Goal: Check status: Check status

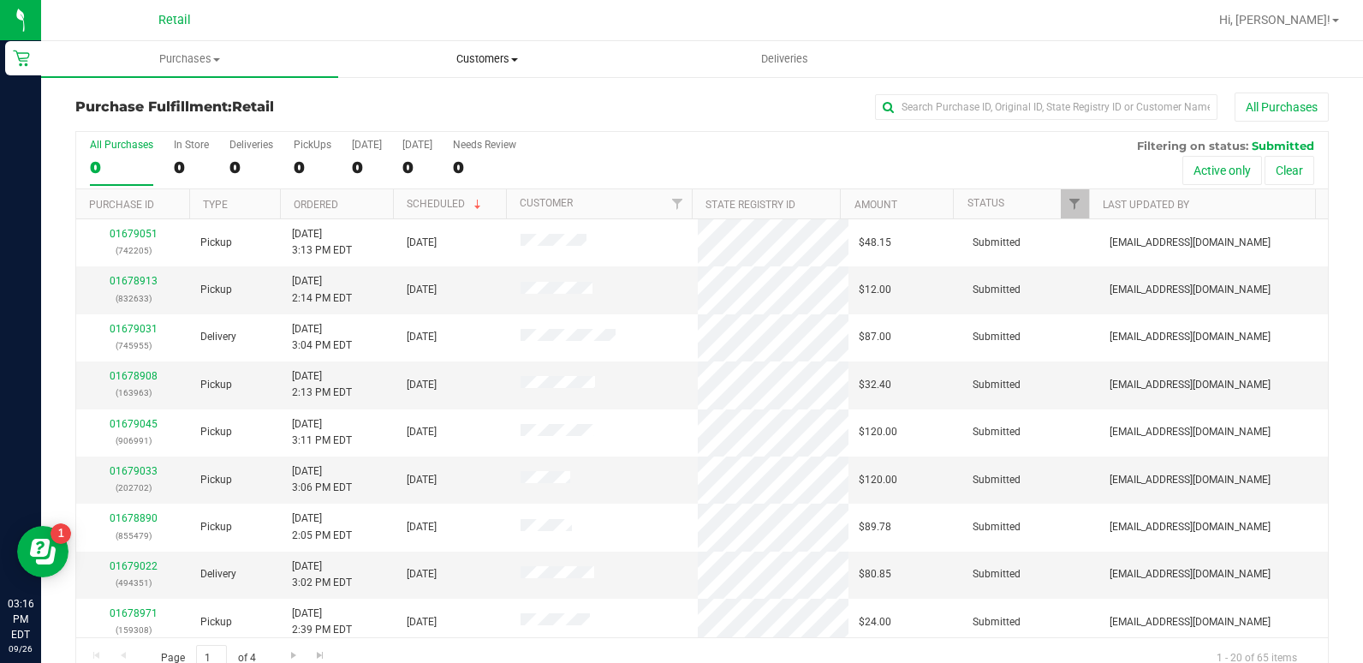
click at [486, 55] on span "Customers" at bounding box center [486, 58] width 295 height 15
click at [413, 111] on li "All customers" at bounding box center [486, 103] width 297 height 21
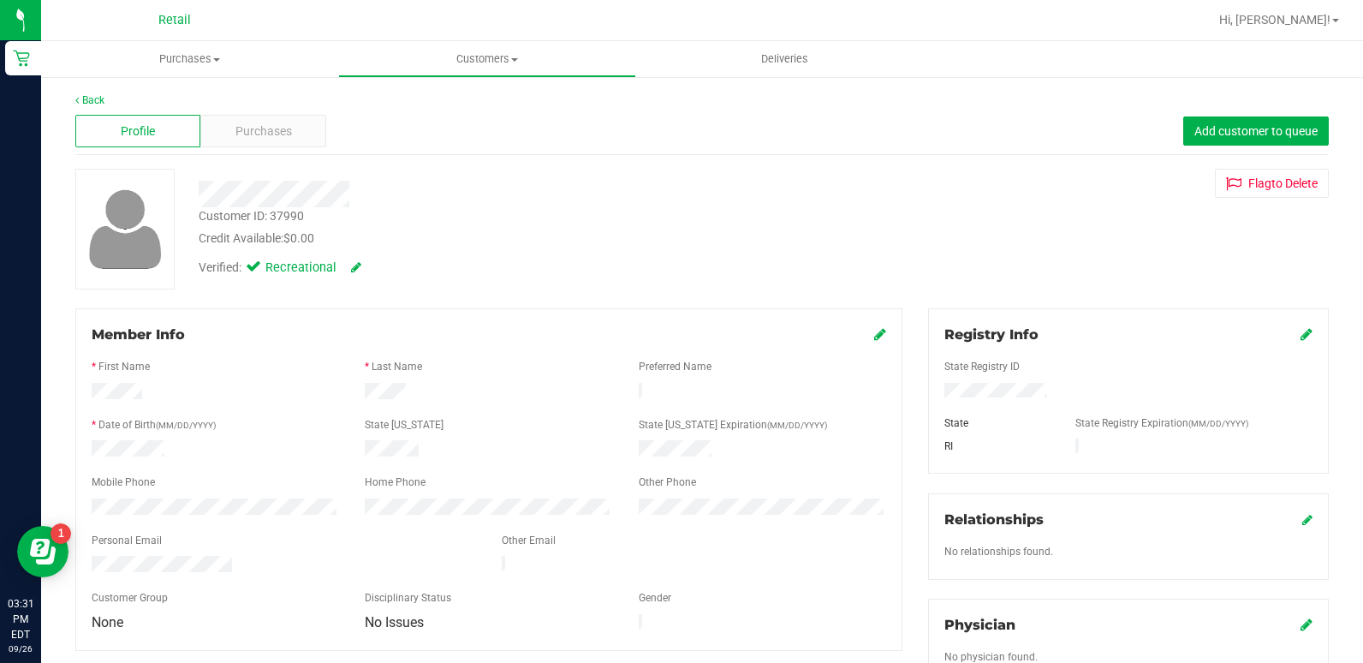
click at [244, 153] on div "Profile Purchases Add customer to queue" at bounding box center [702, 131] width 1254 height 47
click at [255, 132] on span "Purchases" at bounding box center [263, 131] width 57 height 18
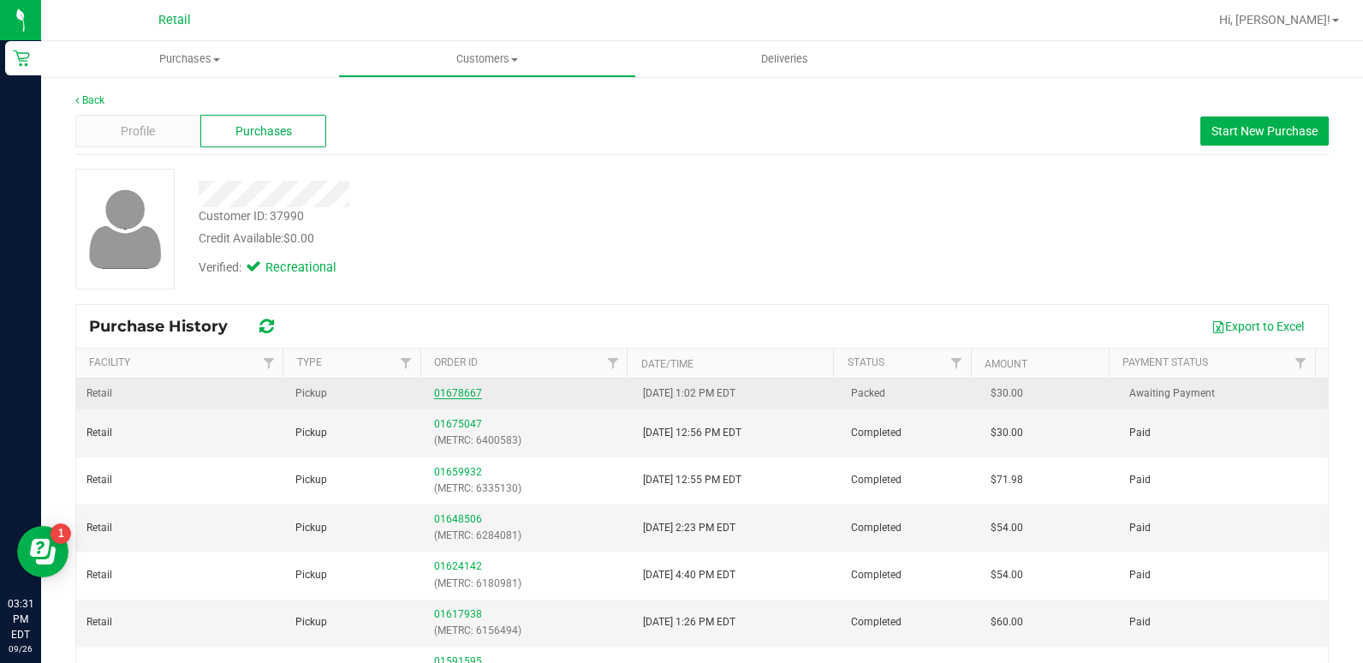
click at [450, 393] on link "01678667" at bounding box center [458, 393] width 48 height 12
